Goal: Find specific page/section: Find specific page/section

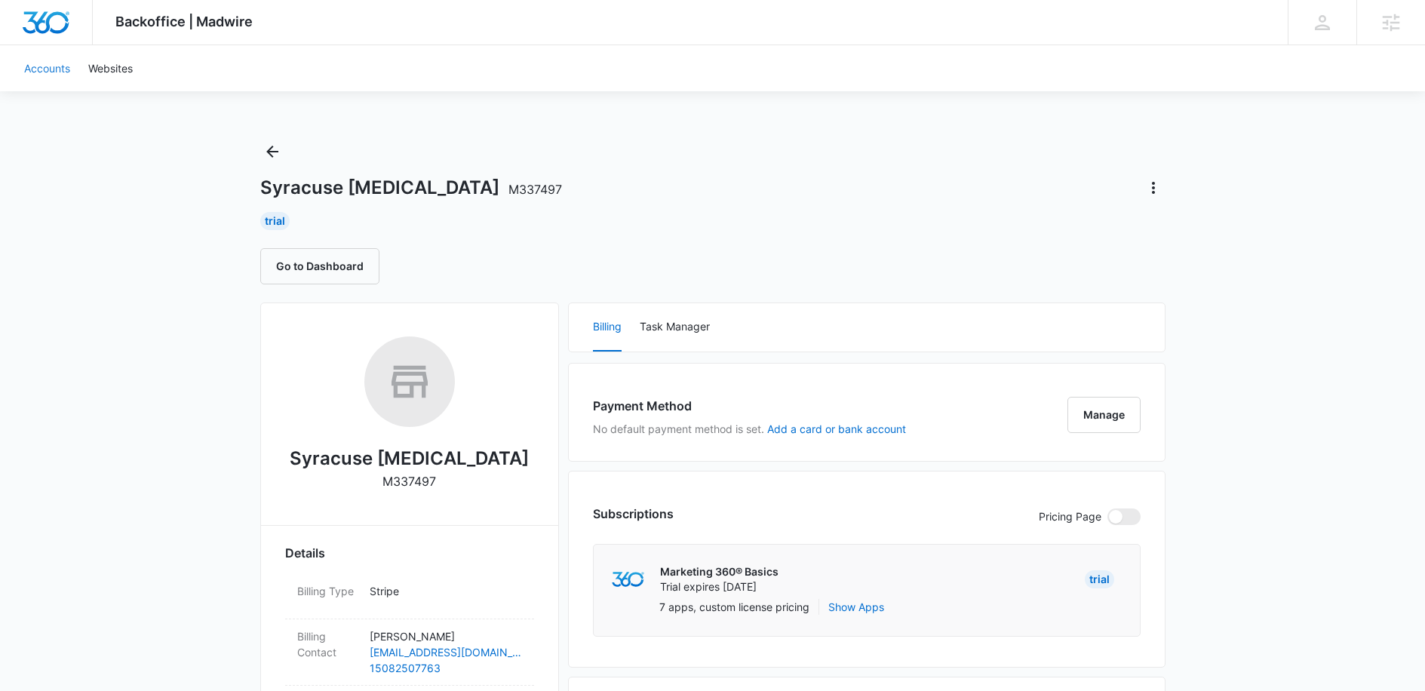
click at [49, 68] on link "Accounts" at bounding box center [47, 68] width 64 height 46
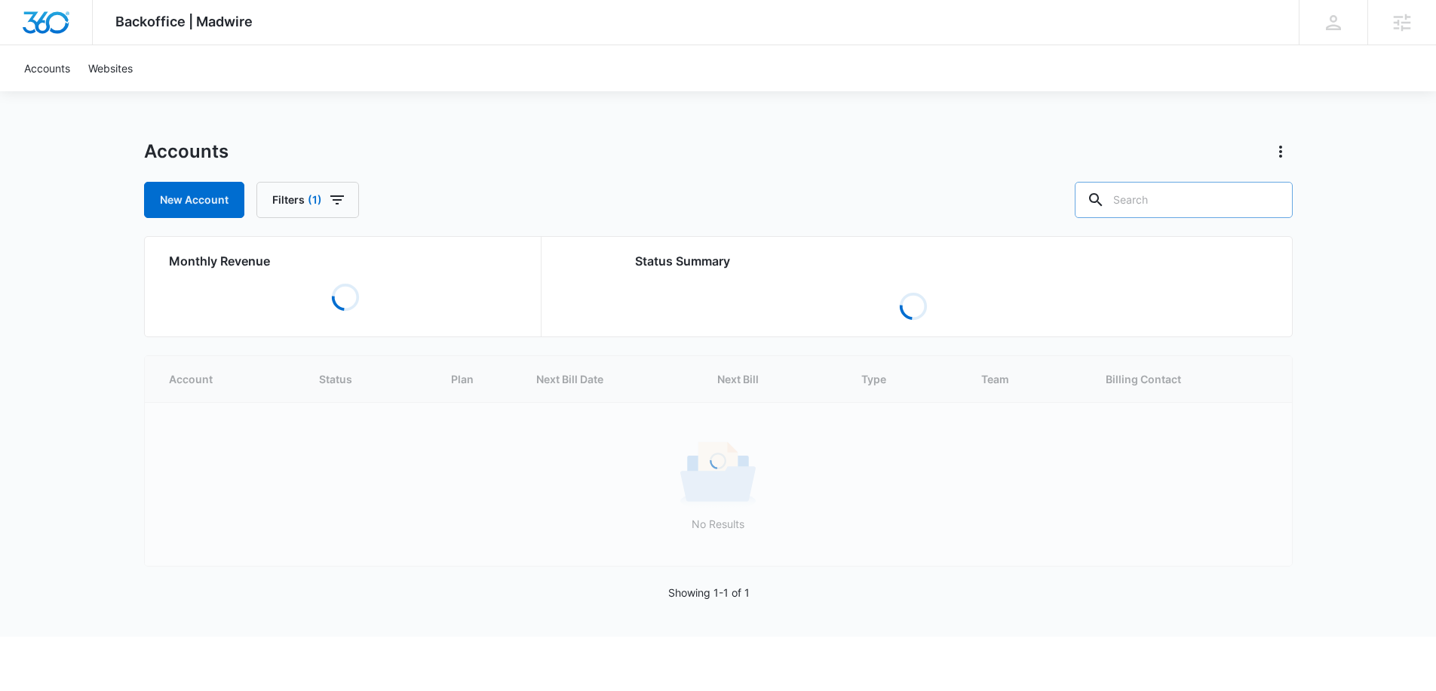
click at [1188, 195] on input "text" at bounding box center [1184, 200] width 218 height 36
paste input "M26290 - Blue and Green Cleaning Corp"
type input "M26290 - Blue and Green Cleaning Corp"
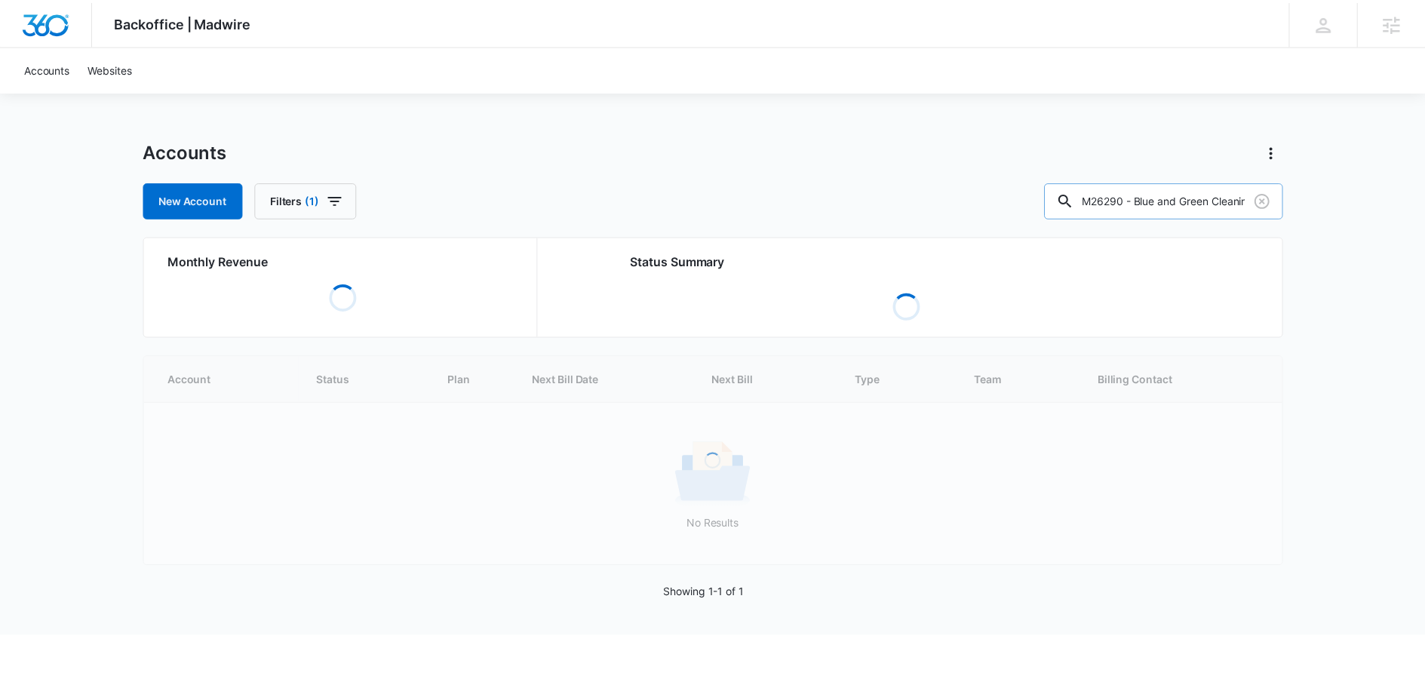
scroll to position [0, 78]
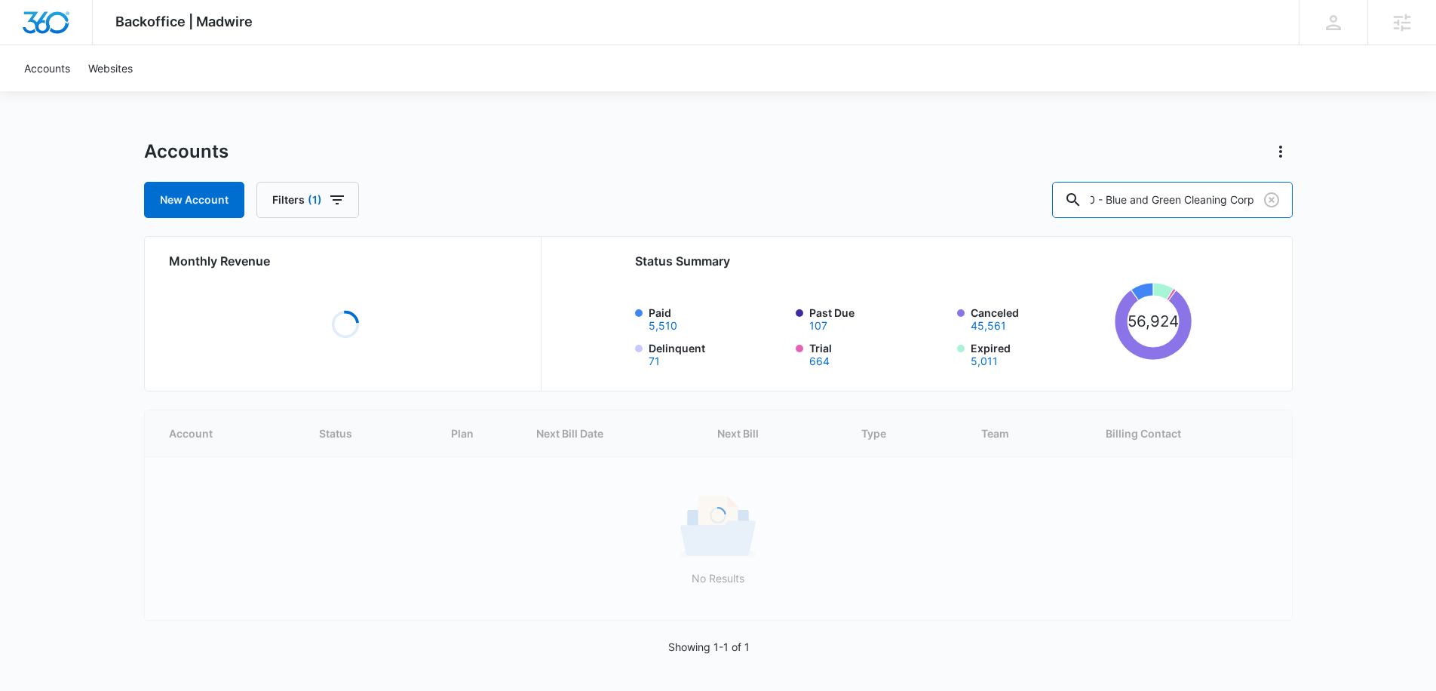
drag, startPoint x: 1137, startPoint y: 200, endPoint x: 1000, endPoint y: 210, distance: 136.9
click at [1000, 210] on div "New Account Filters (1) M26290 - Blue and Green Cleaning Corp" at bounding box center [718, 200] width 1149 height 36
click at [1161, 199] on input "M26290 - Blue and Green Cleaning Corp" at bounding box center [1172, 200] width 241 height 36
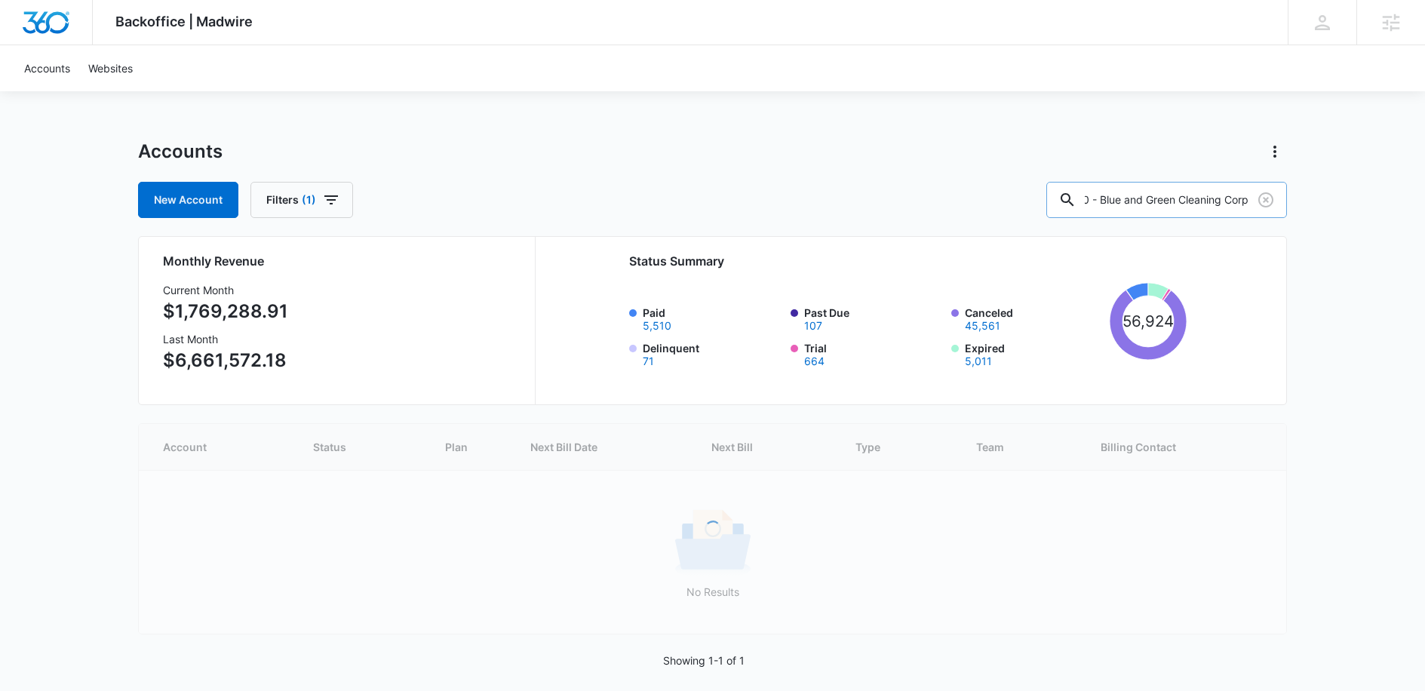
click at [1161, 199] on input "M26290 - Blue and Green Cleaning Corp" at bounding box center [1166, 200] width 241 height 36
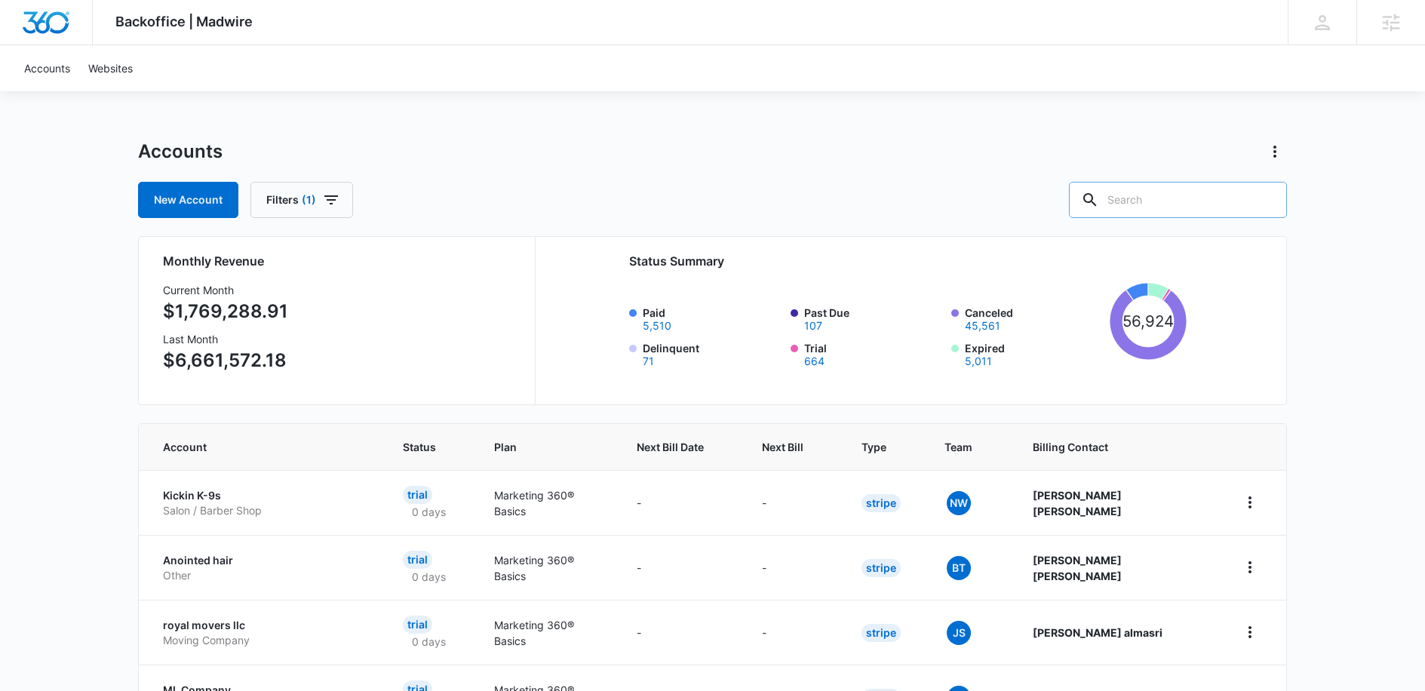
scroll to position [0, 0]
paste input "Blue and Green Cleaning Corp"
type input "Blue and Green Cleaning Corp"
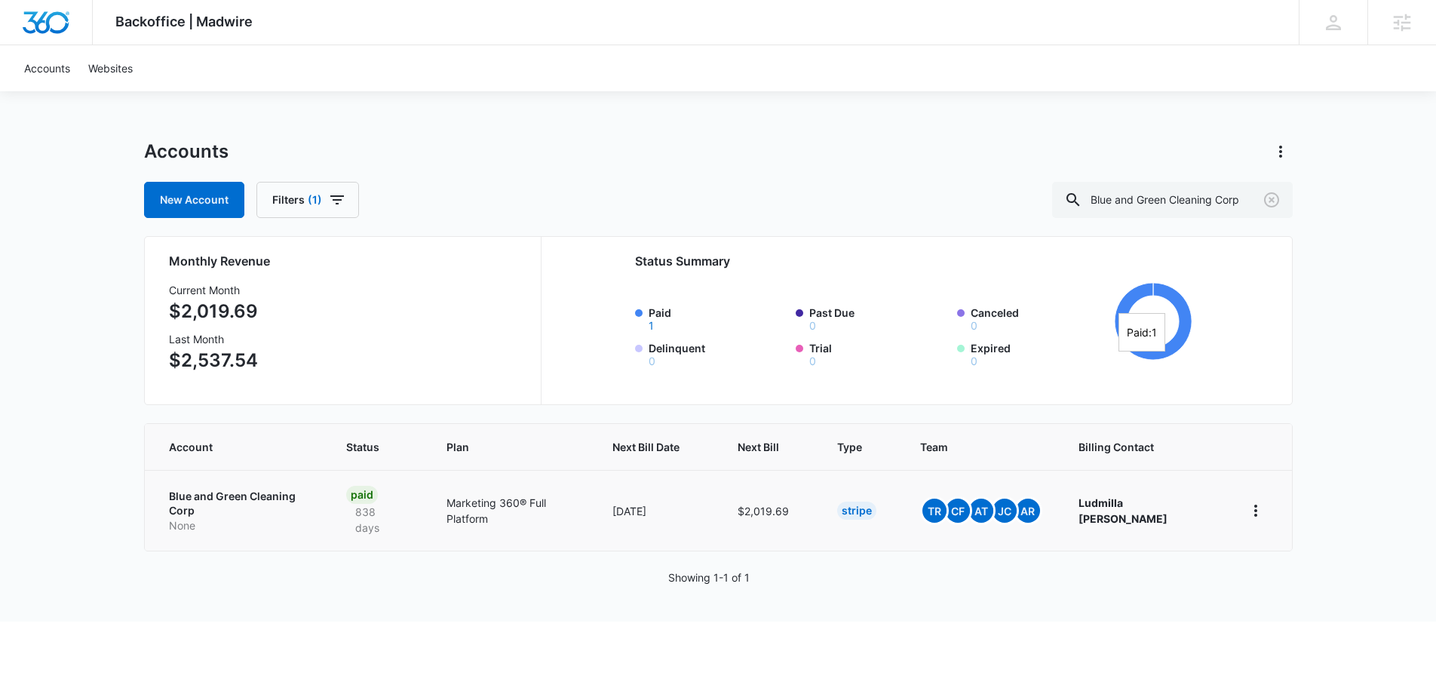
click at [220, 495] on p "Blue and Green Cleaning Corp" at bounding box center [239, 503] width 141 height 29
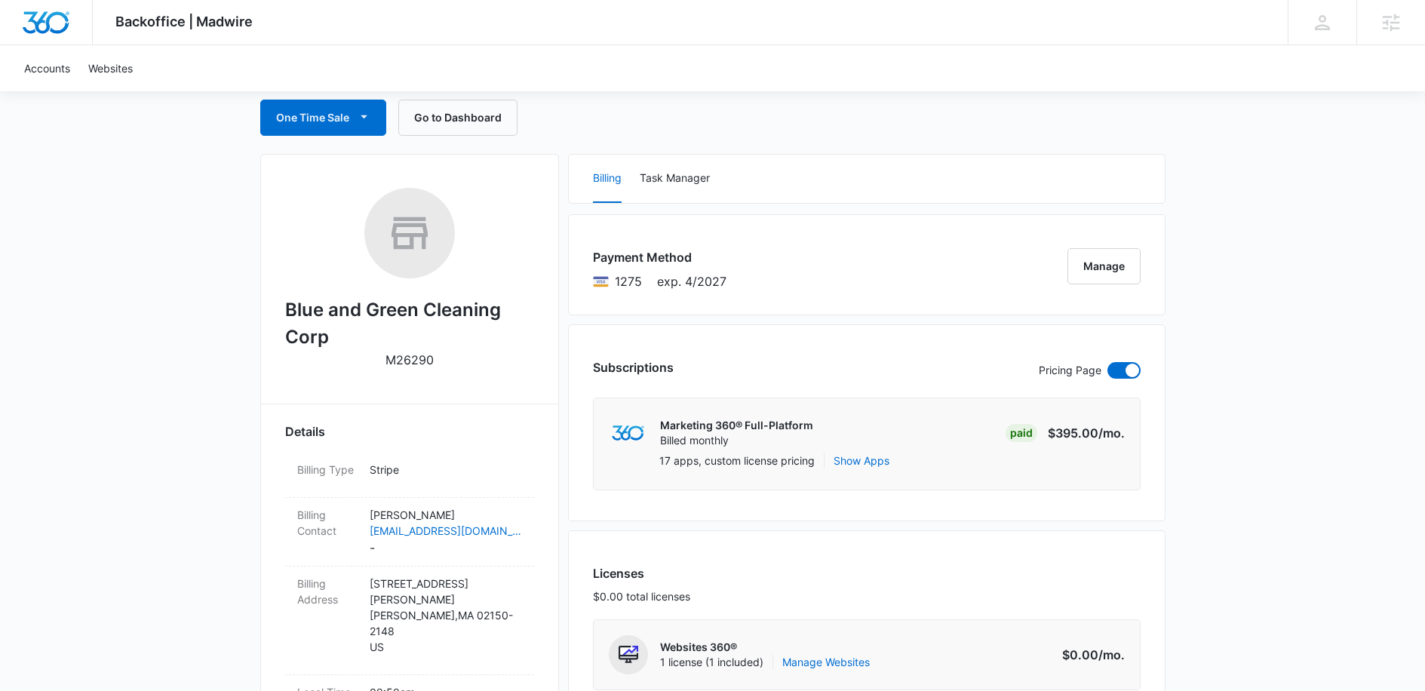
scroll to position [160, 0]
